Goal: Information Seeking & Learning: Find specific fact

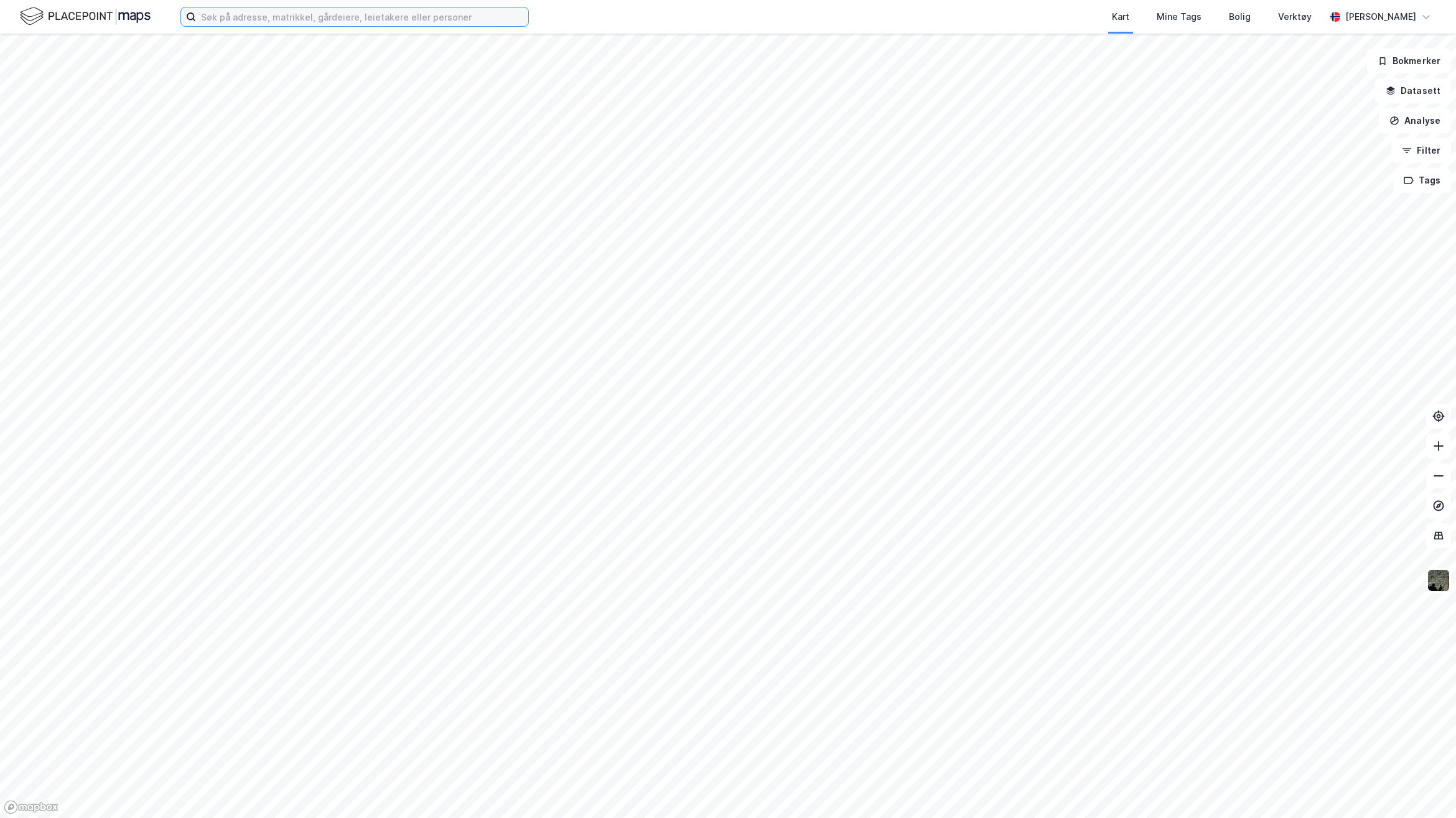
click at [372, 15] on input at bounding box center [362, 17] width 332 height 19
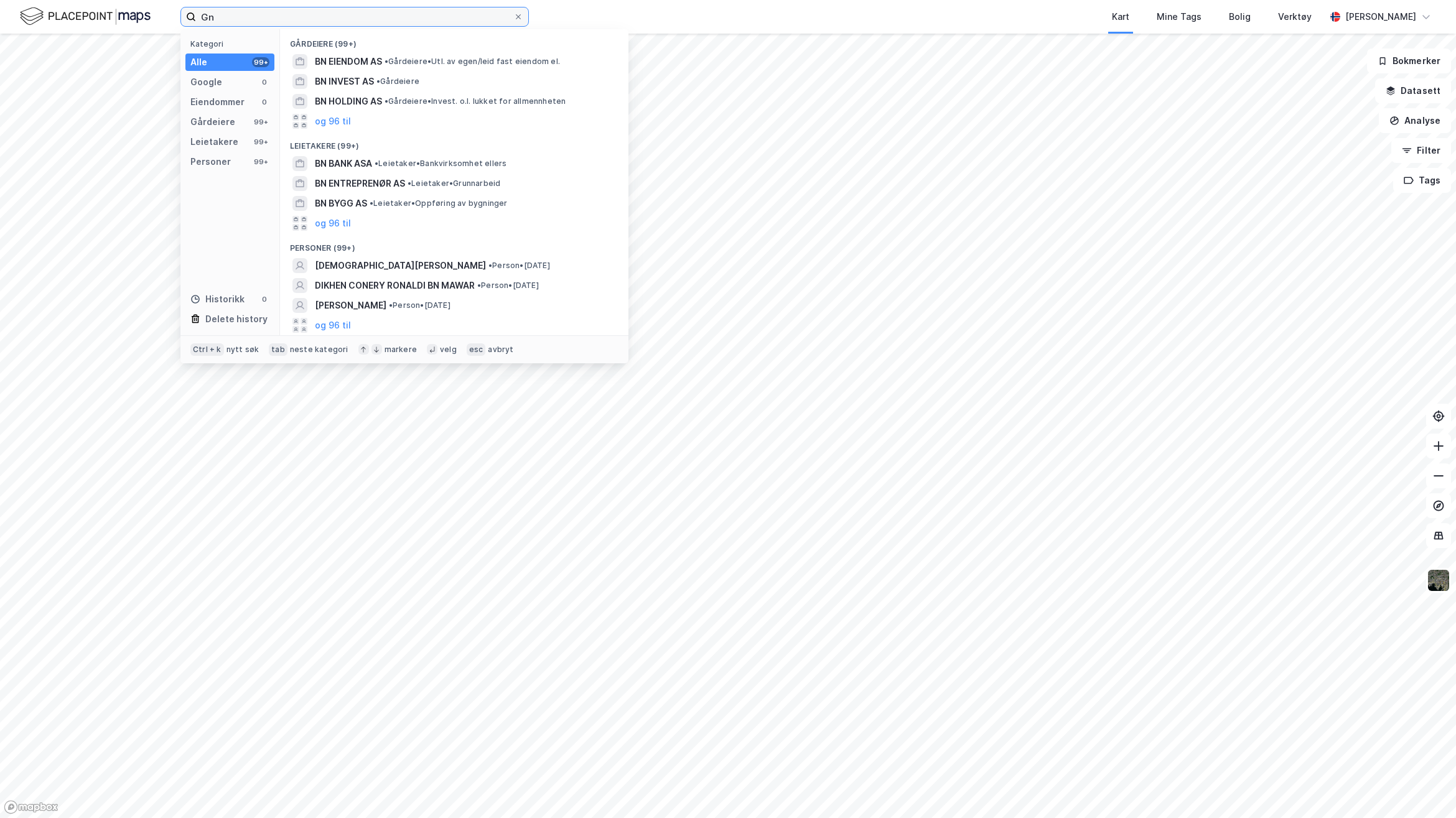
type input "G"
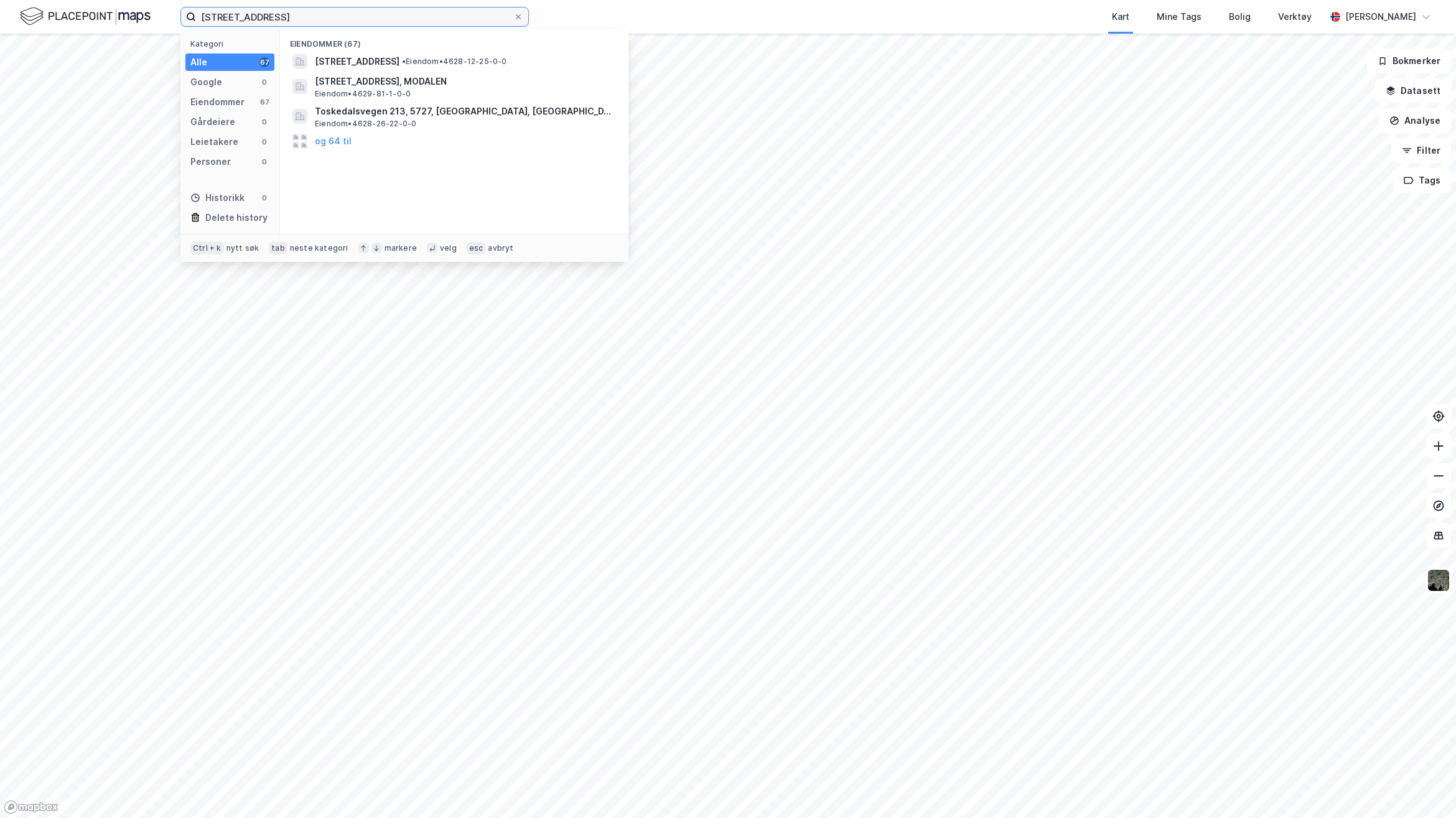
type input "[STREET_ADDRESS]"
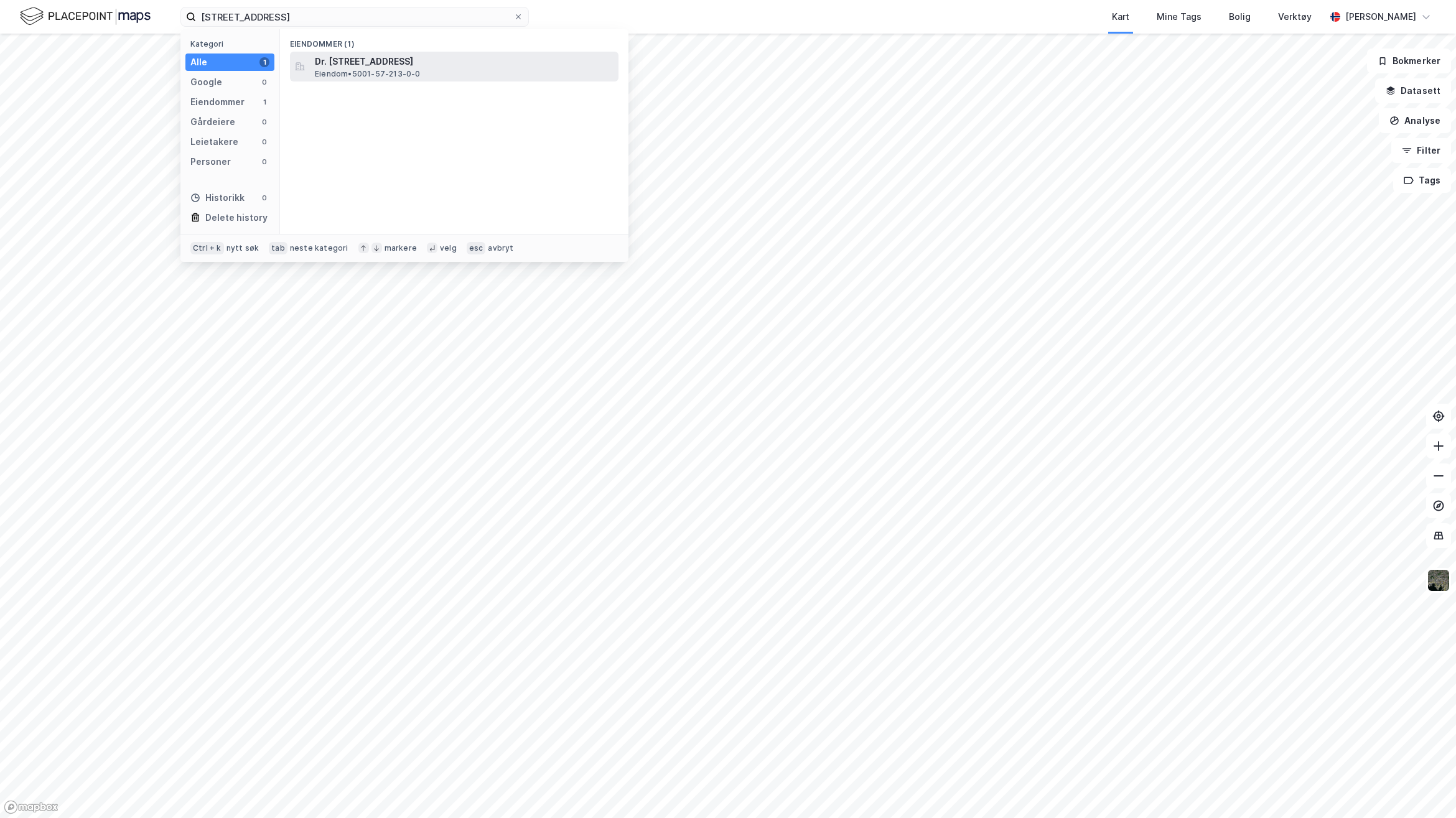
click at [430, 69] on div "Dr. [STREET_ADDRESS] • 5001-57-213-0-0" at bounding box center [466, 67] width 301 height 25
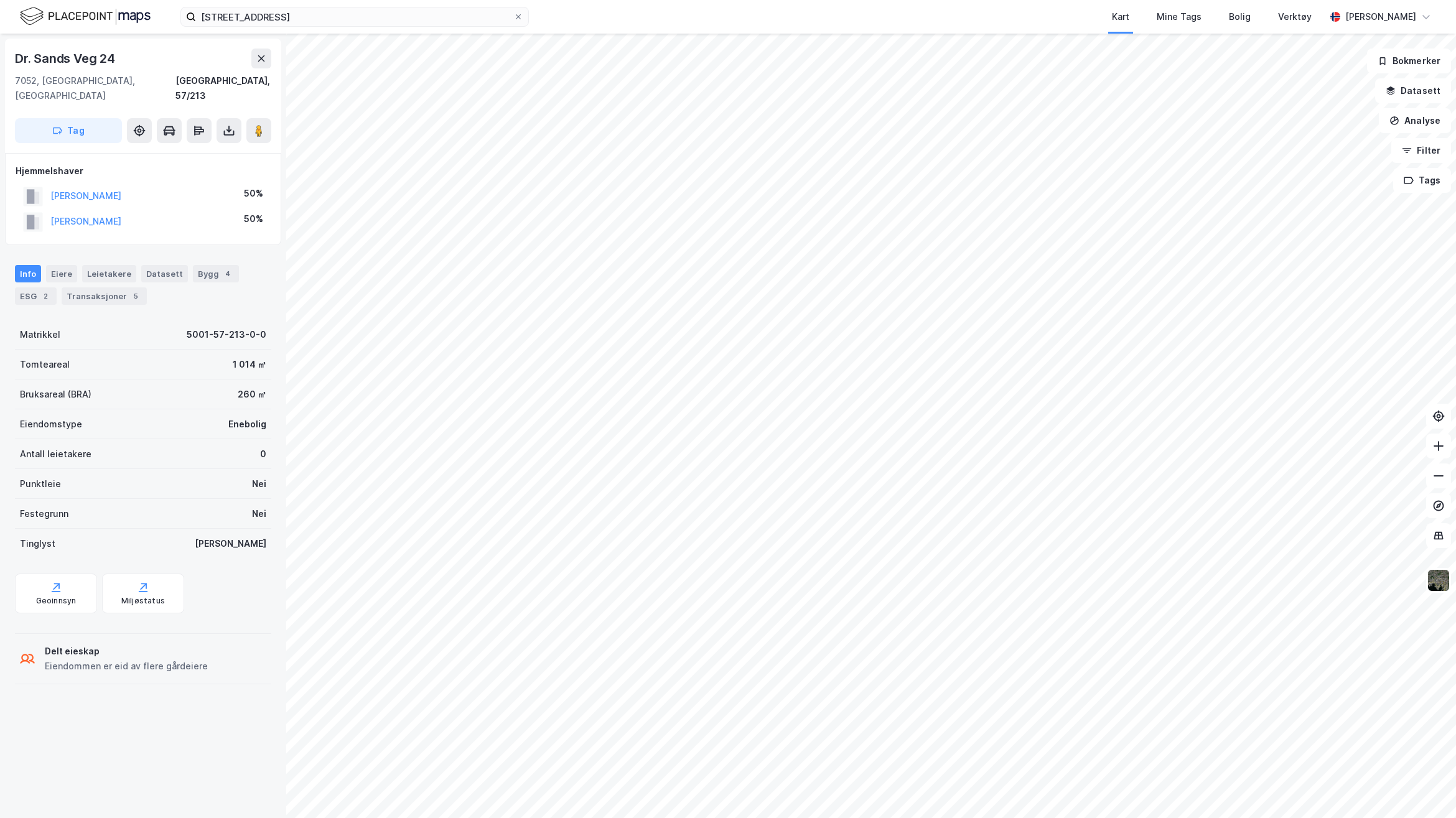
click at [212, 118] on div "Tag" at bounding box center [143, 130] width 256 height 25
click at [237, 119] on button at bounding box center [229, 130] width 25 height 25
click at [202, 151] on div "Last ned grunnbok" at bounding box center [167, 156] width 72 height 10
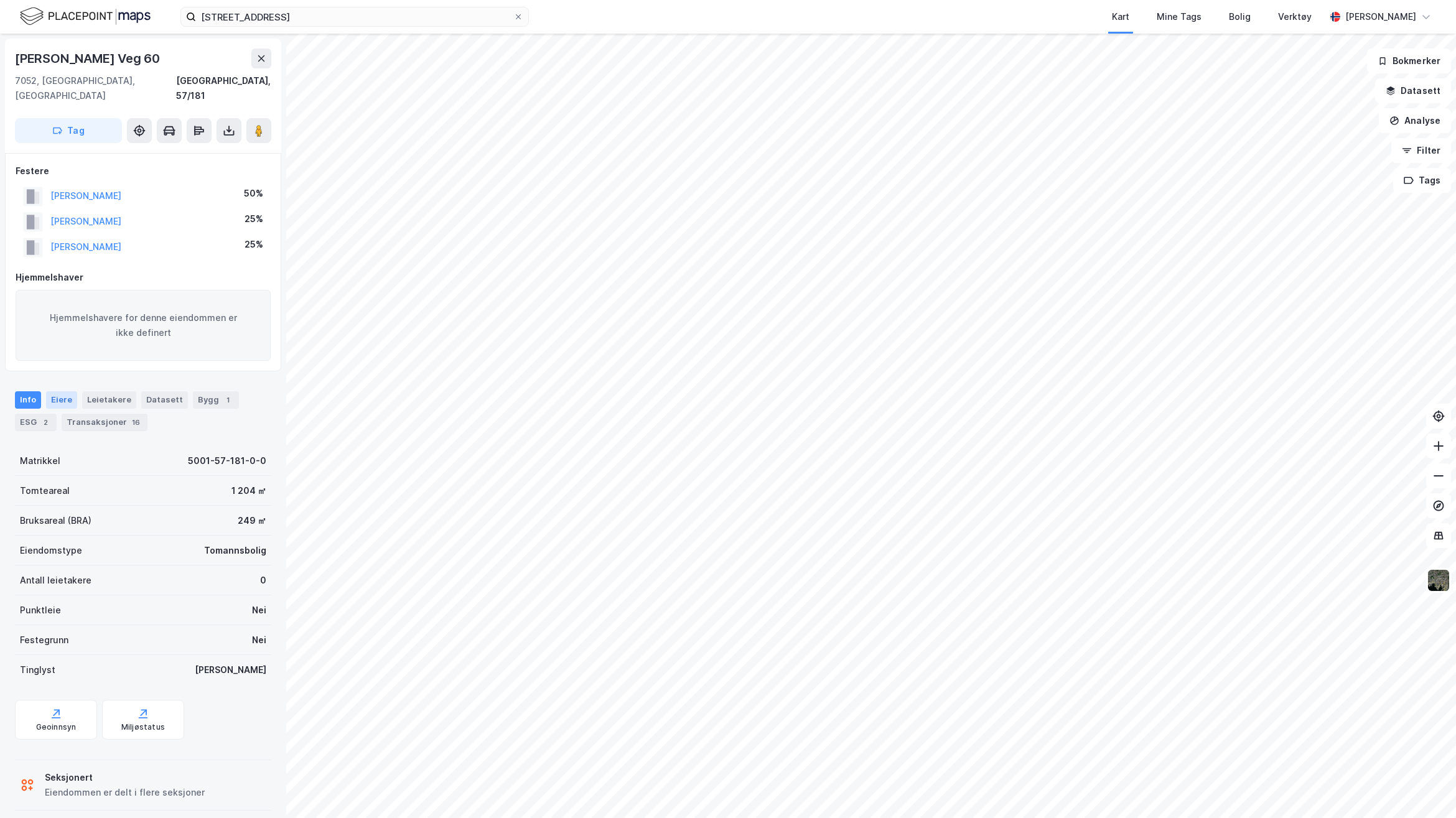
click at [59, 392] on div "Eiere" at bounding box center [62, 400] width 31 height 17
